Goal: Task Accomplishment & Management: Manage account settings

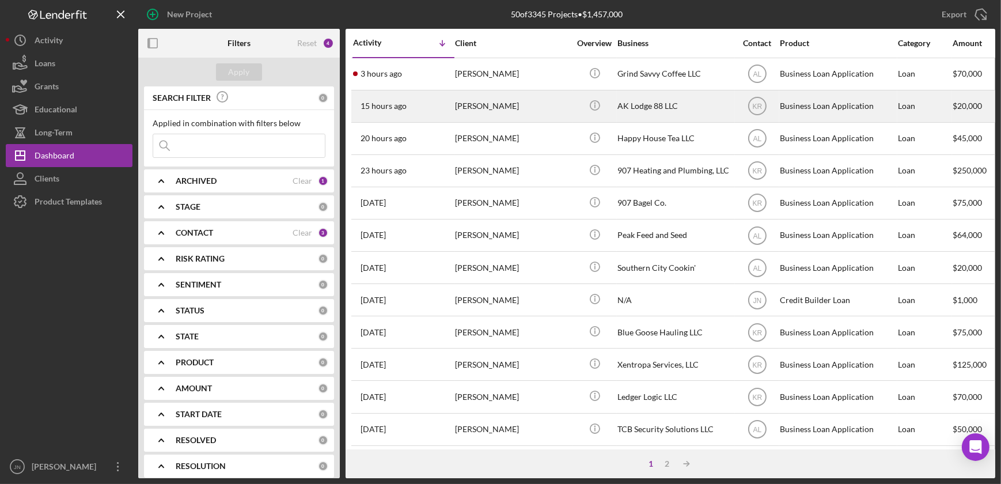
click at [481, 104] on div "[PERSON_NAME]" at bounding box center [512, 106] width 115 height 31
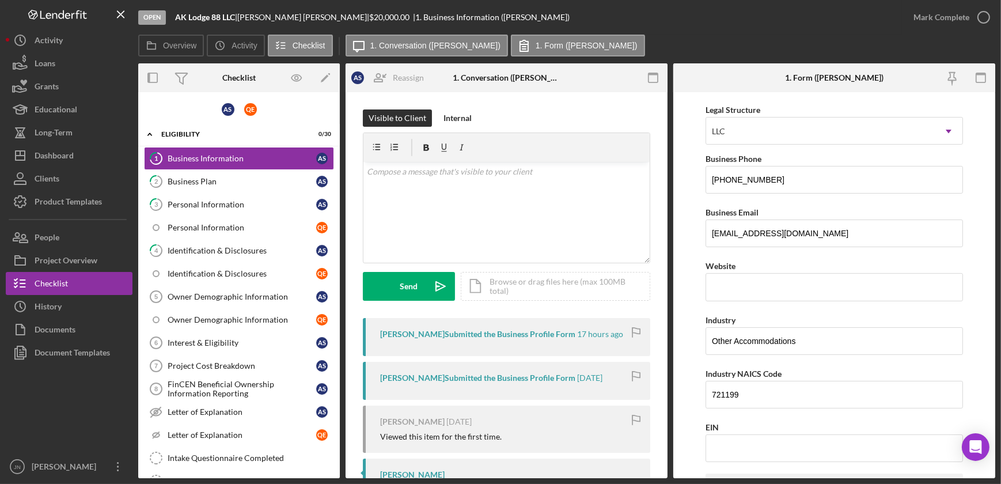
scroll to position [157, 0]
click at [204, 177] on div "Business Plan" at bounding box center [242, 181] width 149 height 9
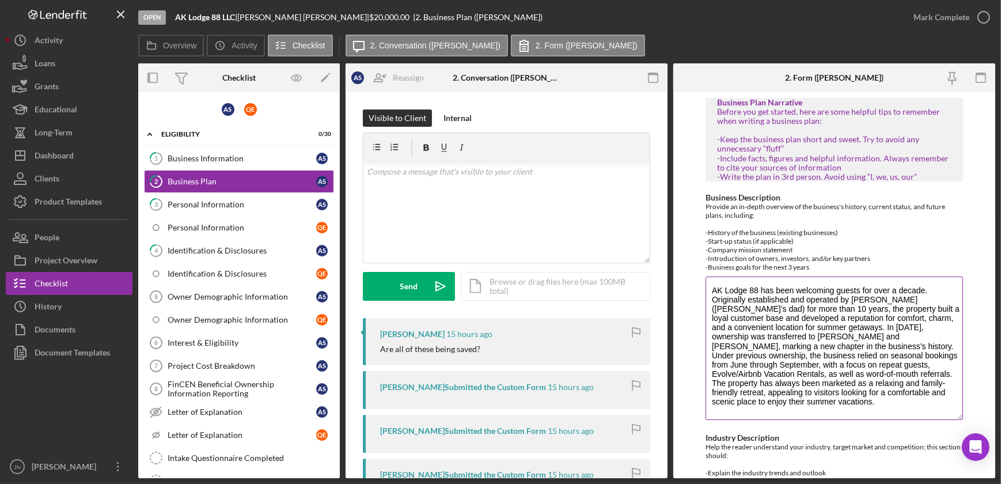
drag, startPoint x: 955, startPoint y: 328, endPoint x: 960, endPoint y: 416, distance: 87.7
click at [960, 416] on div "Business Description Provide an in-depth overview of the business's history, cu…" at bounding box center [833, 307] width 257 height 229
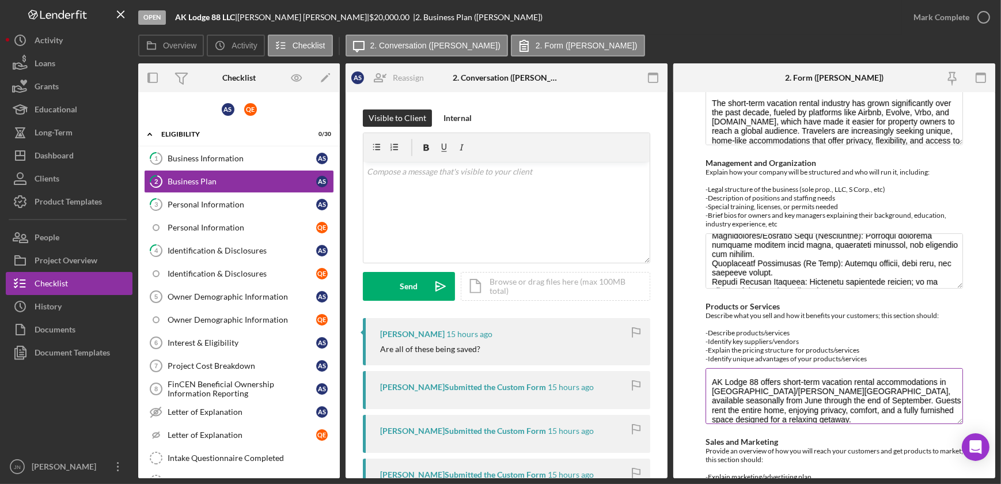
scroll to position [523, 0]
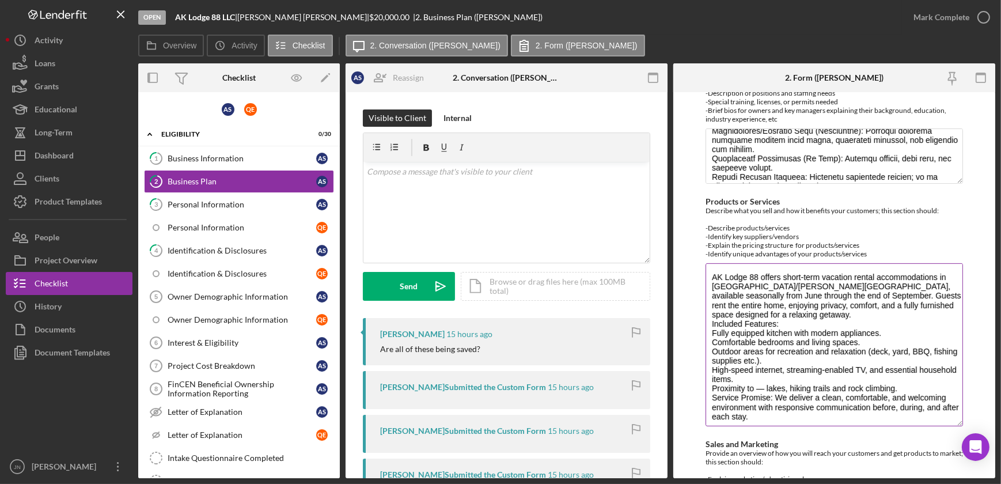
drag, startPoint x: 952, startPoint y: 316, endPoint x: 959, endPoint y: 423, distance: 107.9
click at [959, 423] on textarea "AK Lodge 88 offers short-term vacation rental accommodations in [GEOGRAPHIC_DAT…" at bounding box center [833, 344] width 257 height 163
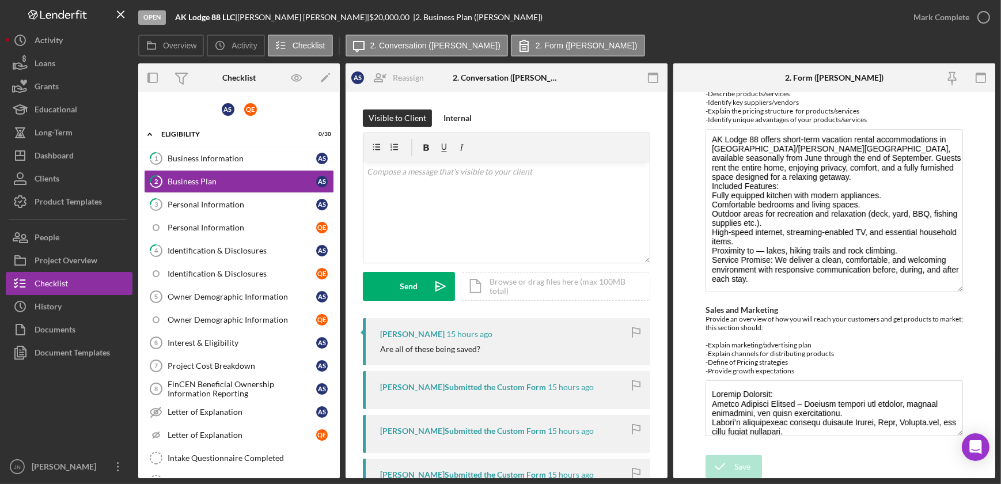
scroll to position [659, 0]
click at [191, 207] on div "Personal Information" at bounding box center [242, 204] width 149 height 9
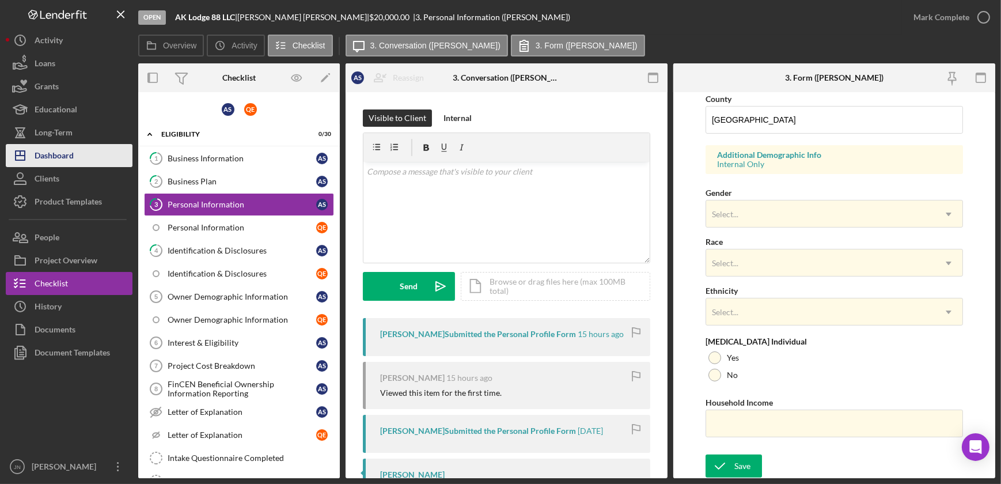
click at [82, 147] on button "Icon/Dashboard Dashboard" at bounding box center [69, 155] width 127 height 23
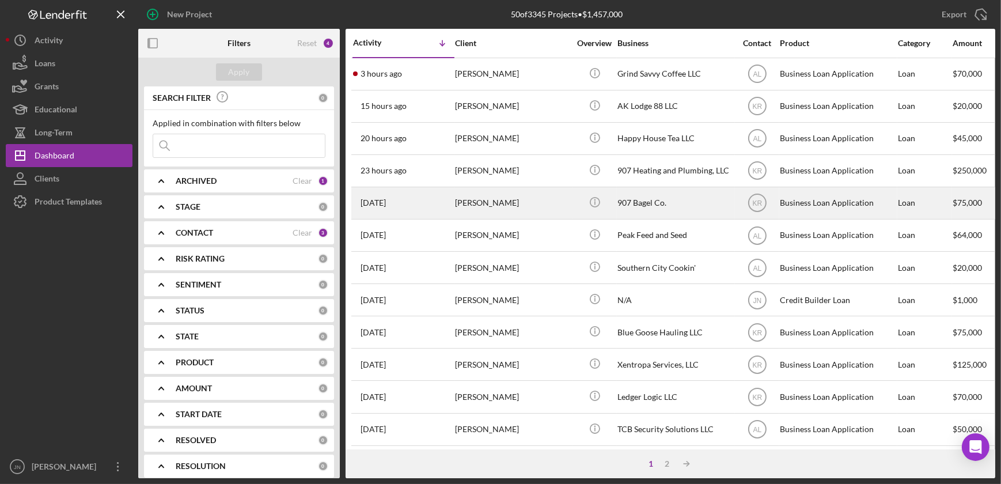
click at [479, 207] on div "[PERSON_NAME]" at bounding box center [512, 203] width 115 height 31
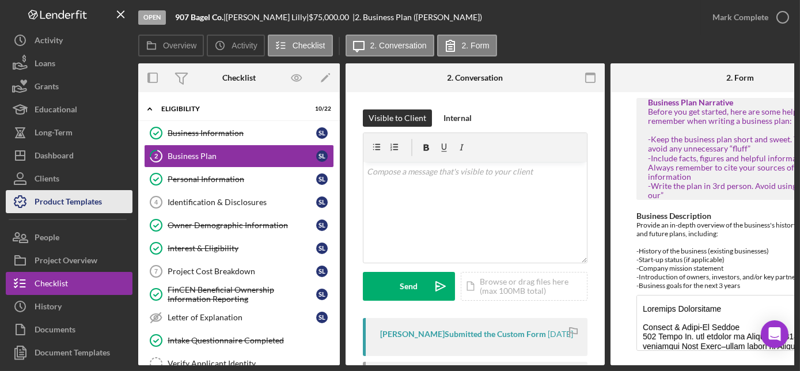
click at [74, 201] on div "Product Templates" at bounding box center [68, 203] width 67 height 26
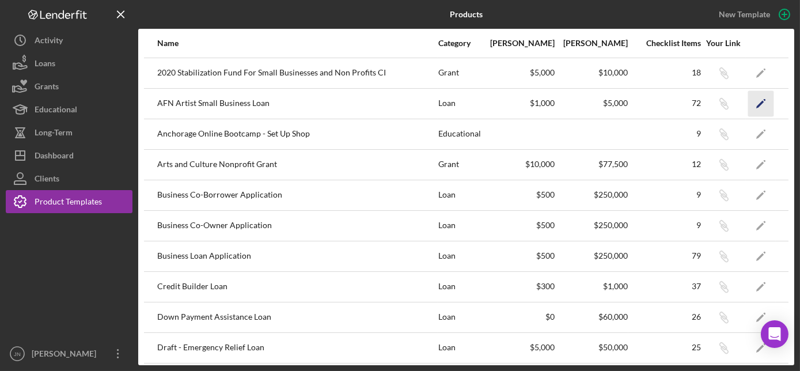
click at [756, 101] on polygon "button" at bounding box center [760, 104] width 8 height 8
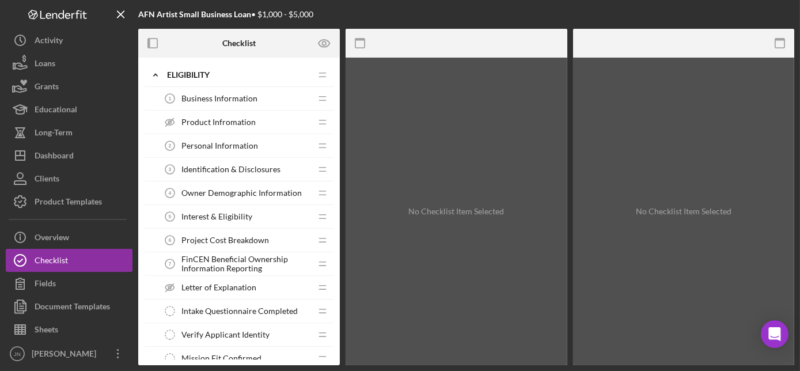
click at [191, 16] on b "AFN Artist Small Business Loan" at bounding box center [194, 14] width 113 height 10
drag, startPoint x: 191, startPoint y: 16, endPoint x: 168, endPoint y: 15, distance: 22.5
click at [168, 15] on b "AFN Artist Small Business Loan" at bounding box center [194, 14] width 113 height 10
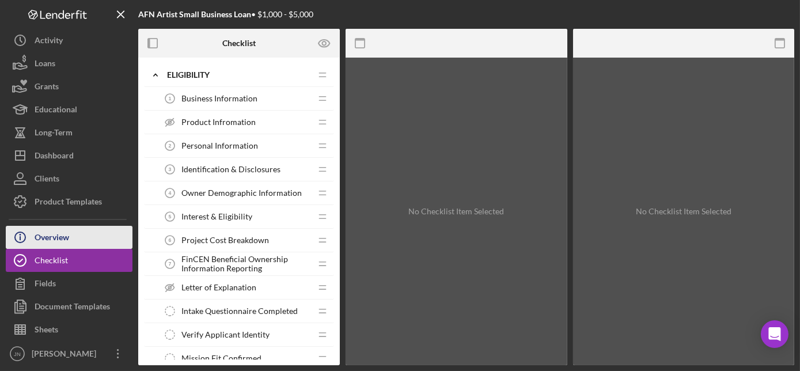
click at [58, 241] on div "Overview" at bounding box center [52, 239] width 35 height 26
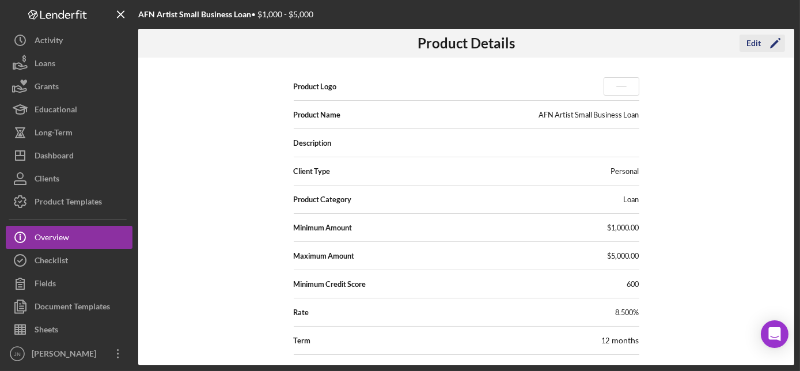
click at [769, 46] on icon "Icon/Edit" at bounding box center [775, 43] width 29 height 29
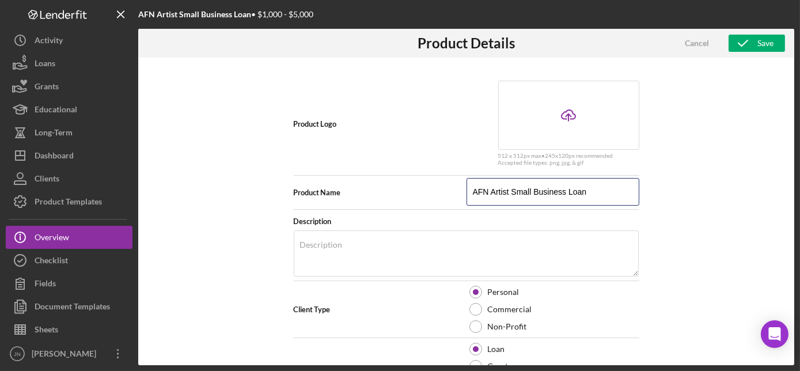
drag, startPoint x: 588, startPoint y: 189, endPoint x: 461, endPoint y: 198, distance: 127.6
click at [461, 198] on div "Product Name AFN Artist Small Business Loan" at bounding box center [467, 192] width 346 height 29
type input "Seasonal Indigenous Artist Loan"
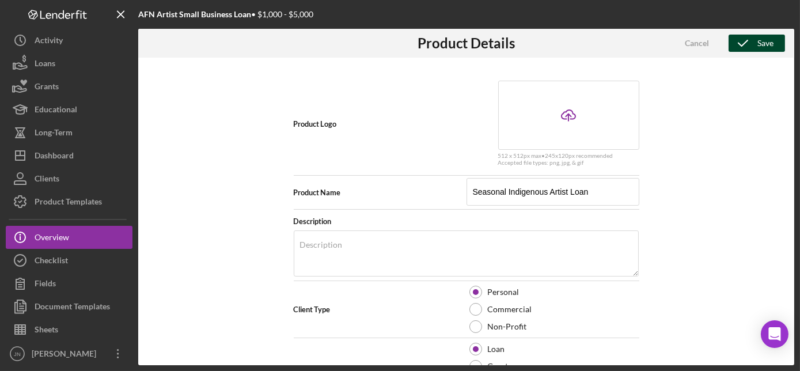
click at [774, 41] on button "Save" at bounding box center [756, 43] width 56 height 17
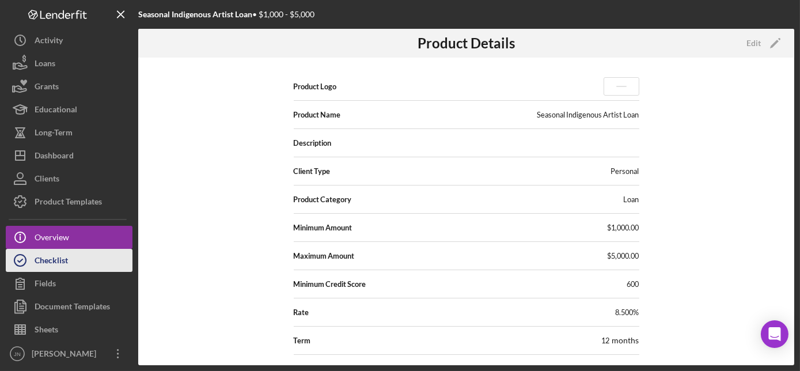
click at [58, 259] on div "Checklist" at bounding box center [51, 262] width 33 height 26
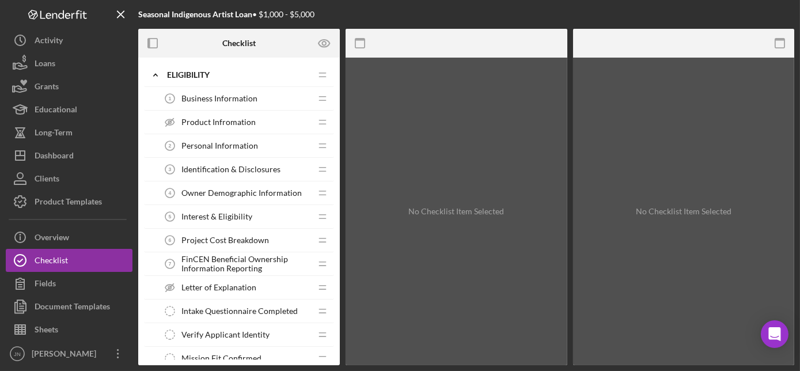
click at [233, 100] on span "Business Information" at bounding box center [219, 98] width 76 height 9
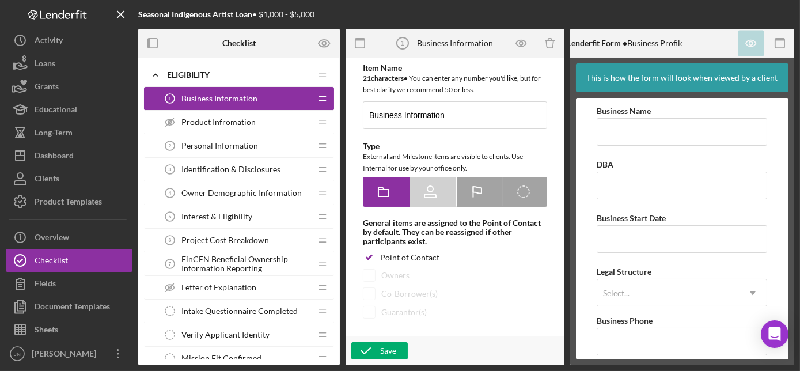
type textarea "<div>Thank you for your interest in a small business loan with Cook Inlet Lendi…"
click at [228, 123] on span "Product Infromation" at bounding box center [218, 121] width 74 height 9
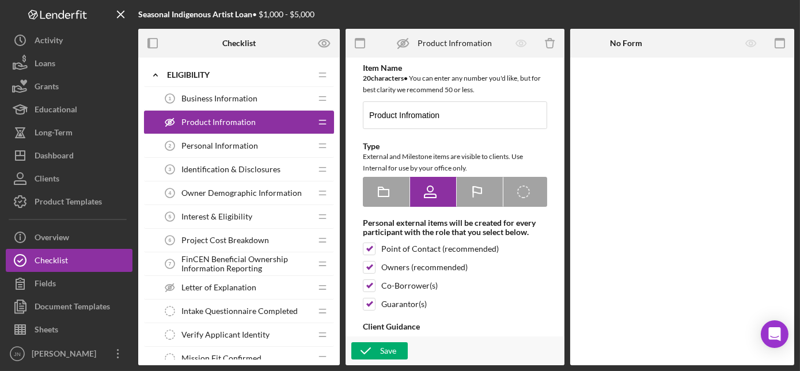
click at [407, 50] on icon "Product Infromation" at bounding box center [403, 43] width 29 height 29
click at [431, 198] on icon at bounding box center [430, 191] width 29 height 29
click at [389, 195] on rect at bounding box center [383, 192] width 10 height 7
radio input "true"
checkbox input "false"
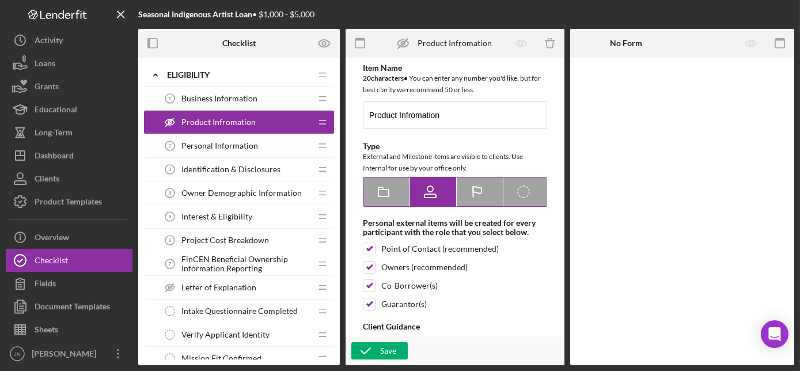
checkbox input "false"
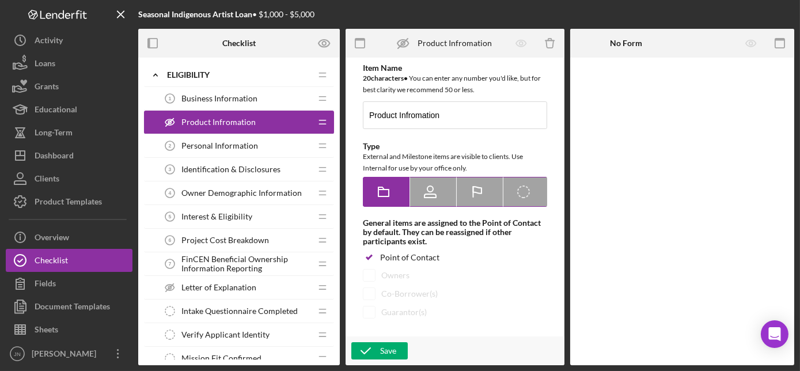
click at [436, 193] on icon at bounding box center [430, 191] width 29 height 29
radio input "false"
radio input "true"
checkbox input "false"
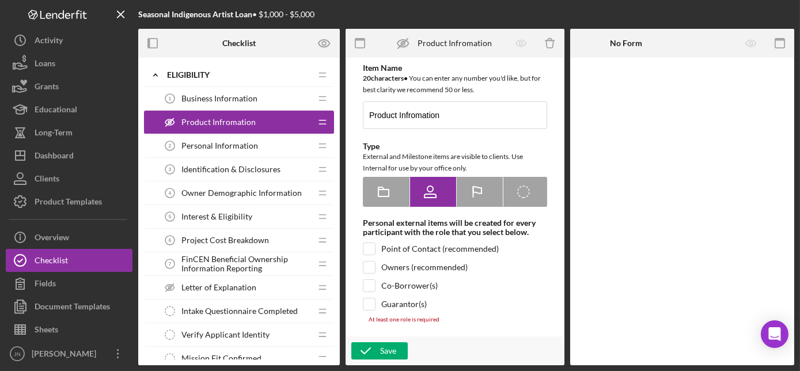
click at [402, 41] on icon "Product Infromation" at bounding box center [403, 43] width 29 height 29
click at [169, 120] on icon "Product Infromation" at bounding box center [169, 122] width 23 height 23
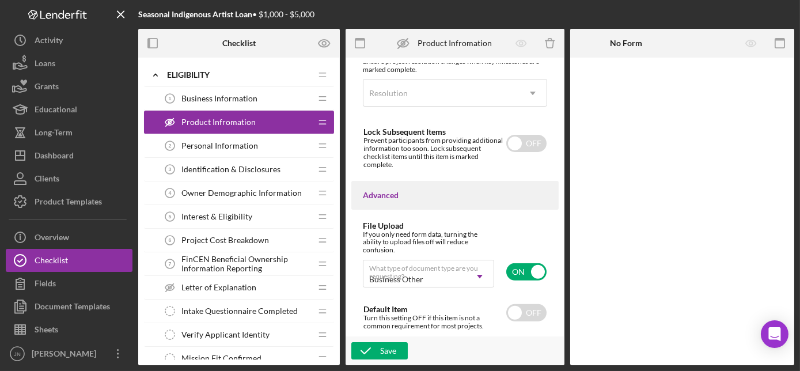
scroll to position [1010, 0]
click at [528, 321] on input "checkbox" at bounding box center [526, 312] width 40 height 17
checkbox input "true"
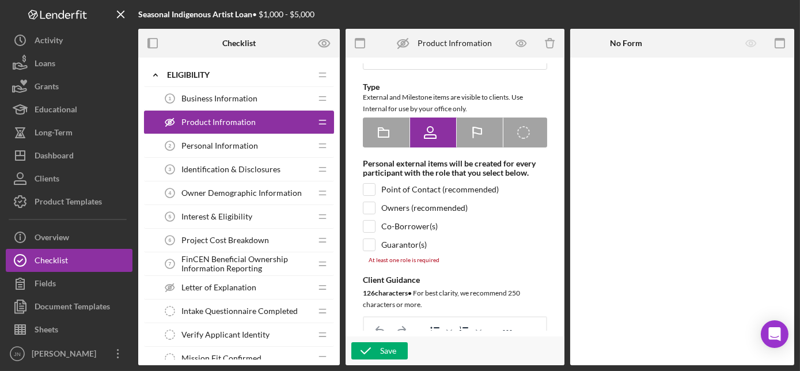
scroll to position [30, 0]
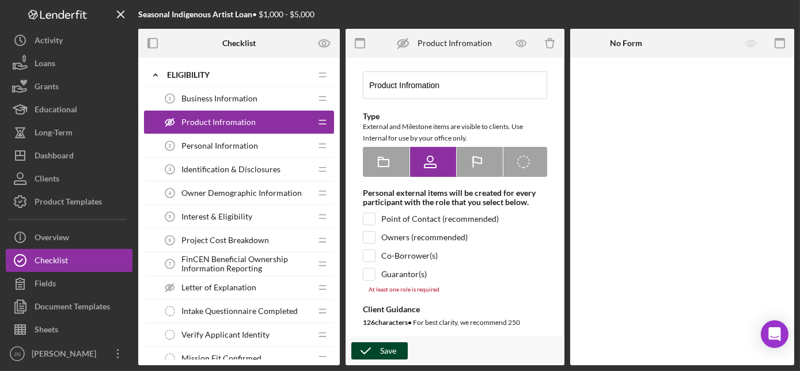
click at [383, 350] on div "Save" at bounding box center [388, 350] width 16 height 17
click at [369, 219] on input "checkbox" at bounding box center [369, 219] width 12 height 12
checkbox input "true"
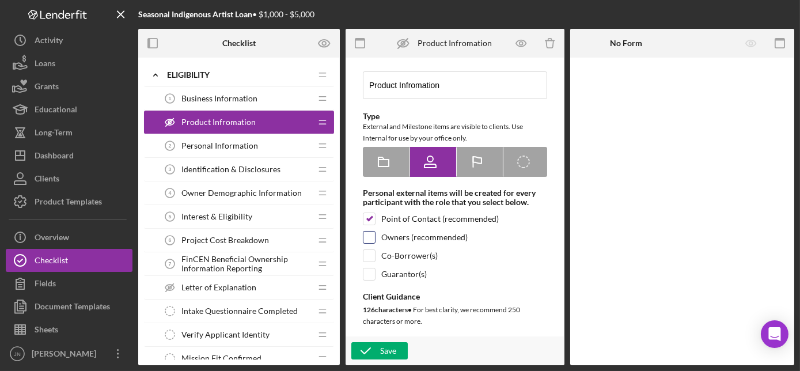
click at [367, 237] on input "checkbox" at bounding box center [369, 237] width 12 height 12
checkbox input "true"
click at [380, 353] on div "Save" at bounding box center [388, 350] width 16 height 17
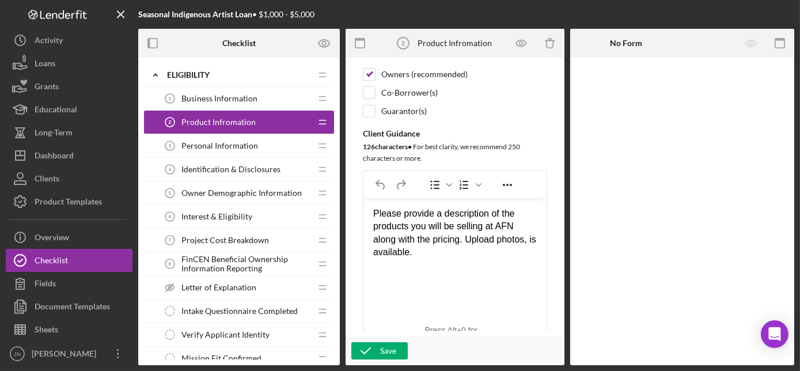
scroll to position [193, 0]
click at [517, 46] on icon "button" at bounding box center [520, 43] width 10 height 6
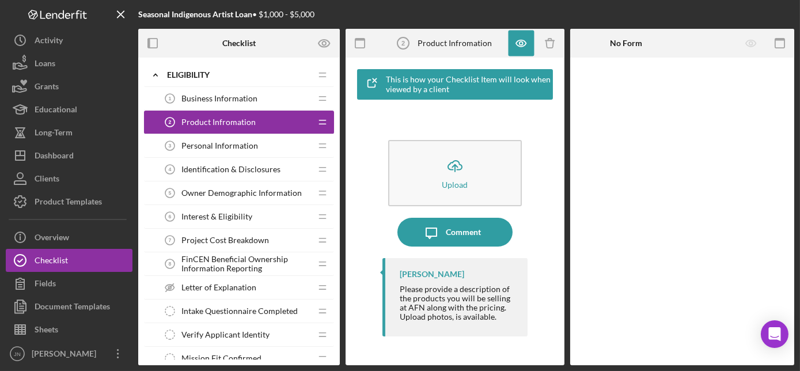
click at [244, 148] on span "Personal Information" at bounding box center [219, 145] width 77 height 9
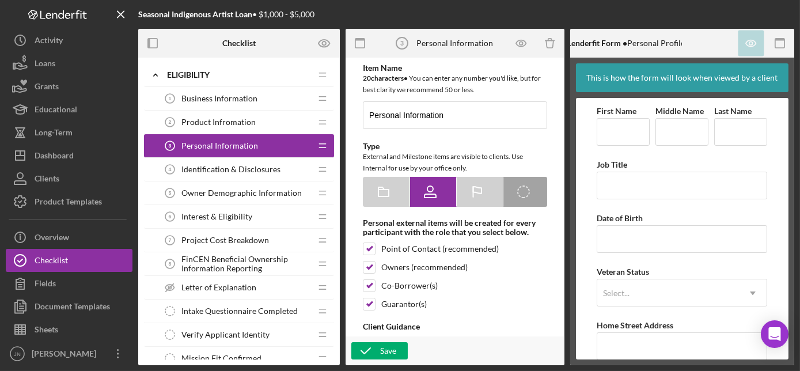
click at [241, 173] on span "Identification & Disclosures" at bounding box center [230, 169] width 99 height 9
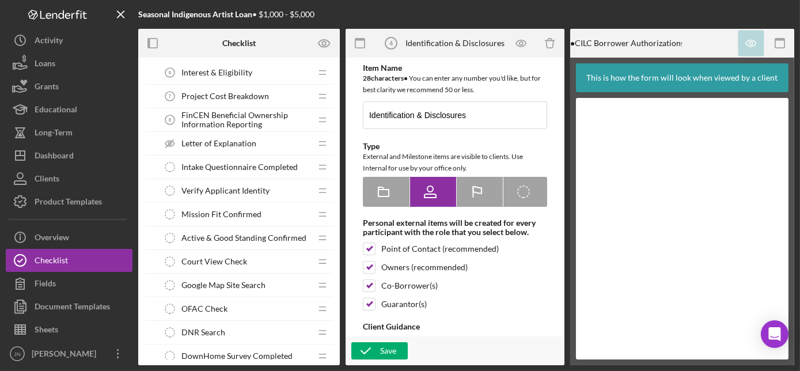
scroll to position [98, 0]
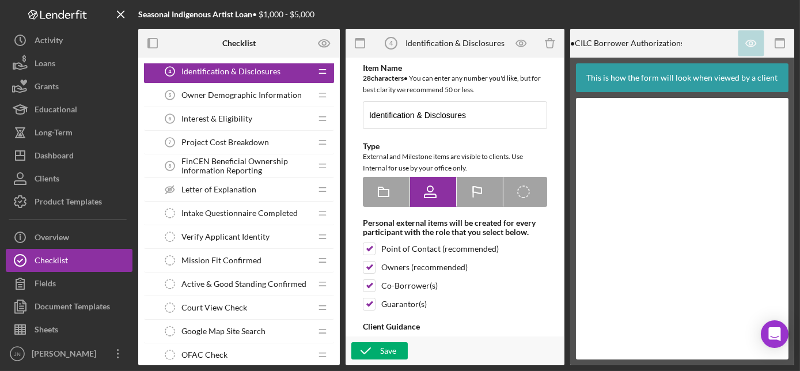
click at [242, 164] on span "FinCEN Beneficial Ownership Information Reporting" at bounding box center [246, 166] width 130 height 18
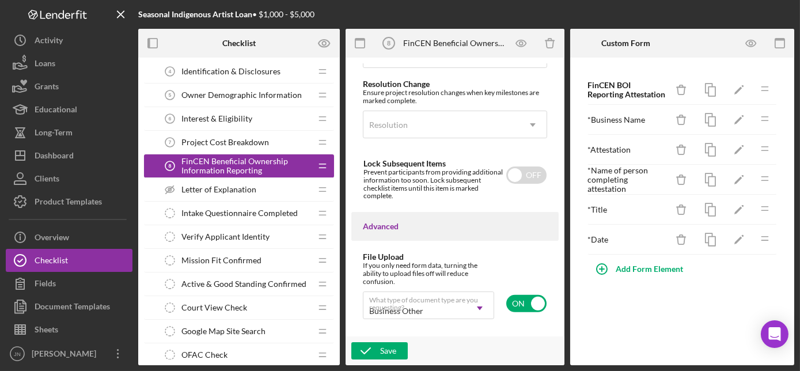
scroll to position [1001, 0]
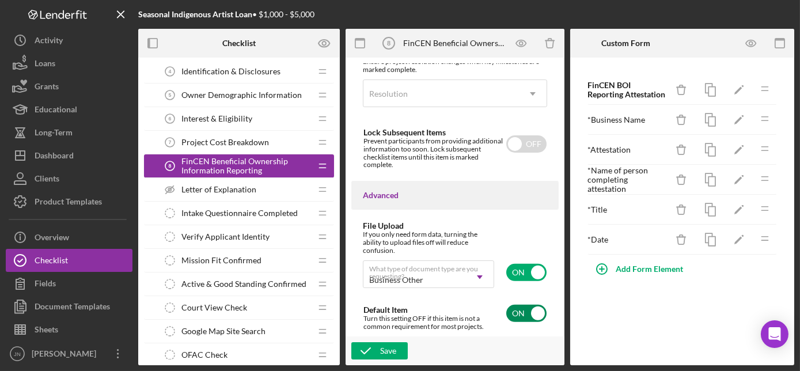
click at [517, 312] on input "checkbox" at bounding box center [526, 313] width 40 height 17
checkbox input "false"
click at [388, 348] on div "Save" at bounding box center [388, 350] width 16 height 17
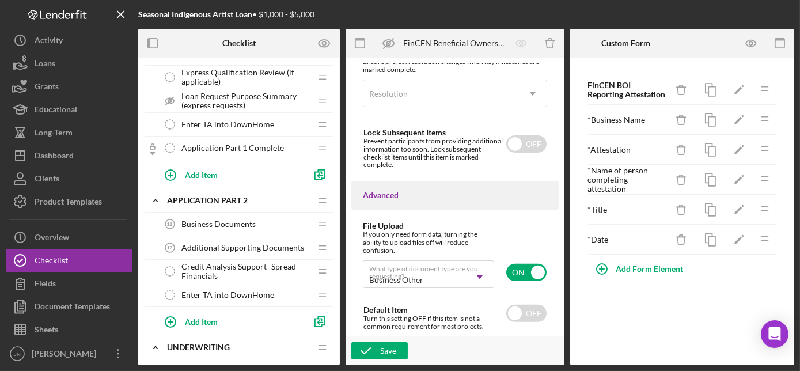
scroll to position [758, 0]
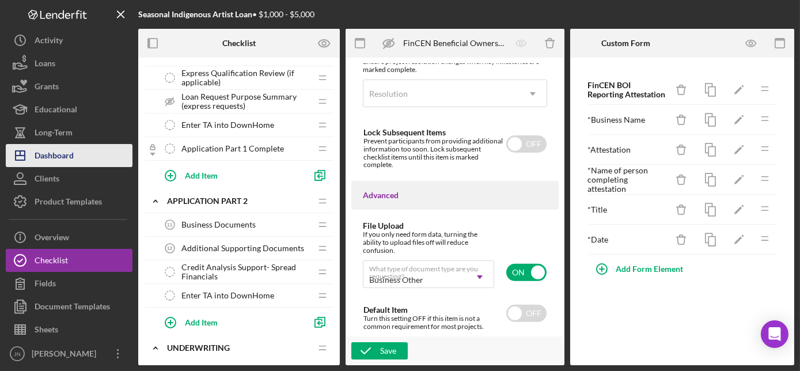
click at [44, 153] on div "Dashboard" at bounding box center [54, 157] width 39 height 26
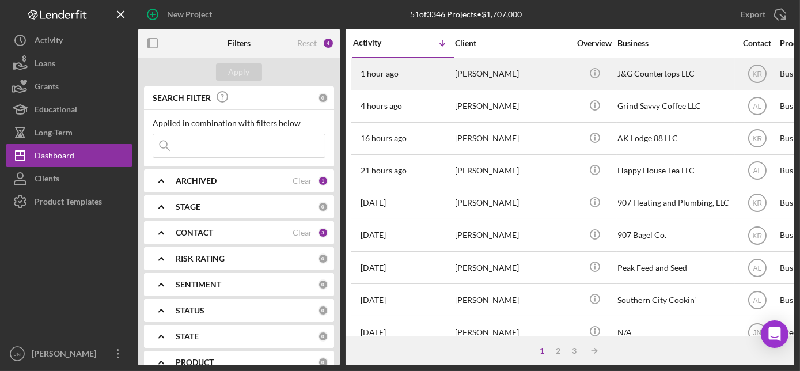
click at [495, 74] on div "[PERSON_NAME]" at bounding box center [512, 74] width 115 height 31
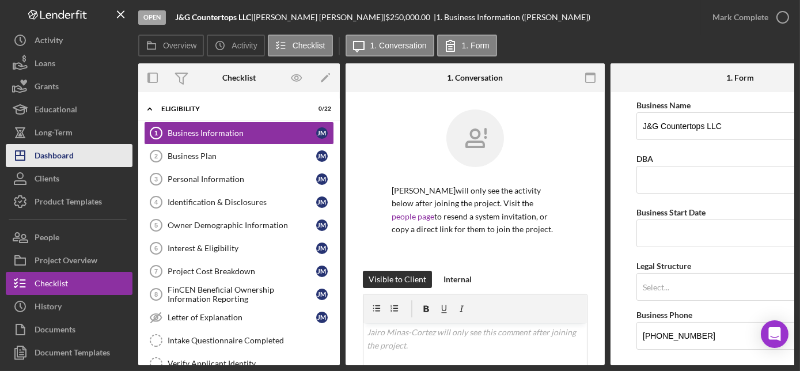
click at [83, 151] on button "Icon/Dashboard Dashboard" at bounding box center [69, 155] width 127 height 23
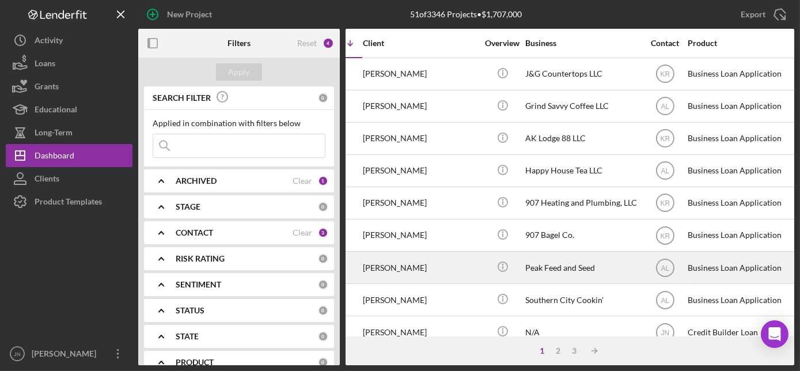
scroll to position [0, 92]
